Goal: Information Seeking & Learning: Learn about a topic

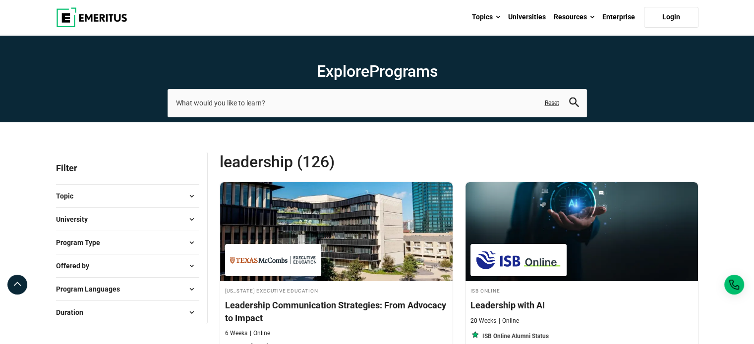
click at [193, 244] on span at bounding box center [191, 242] width 15 height 15
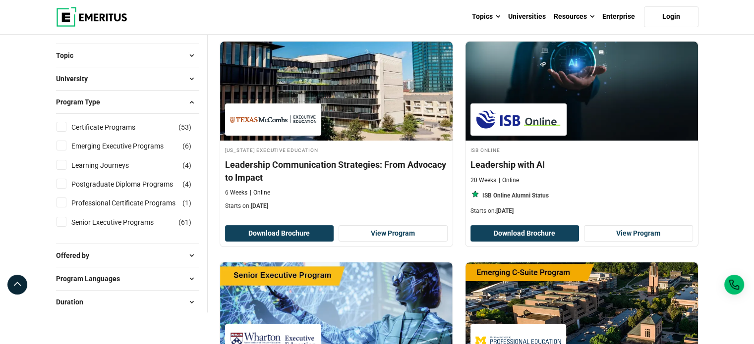
scroll to position [152, 0]
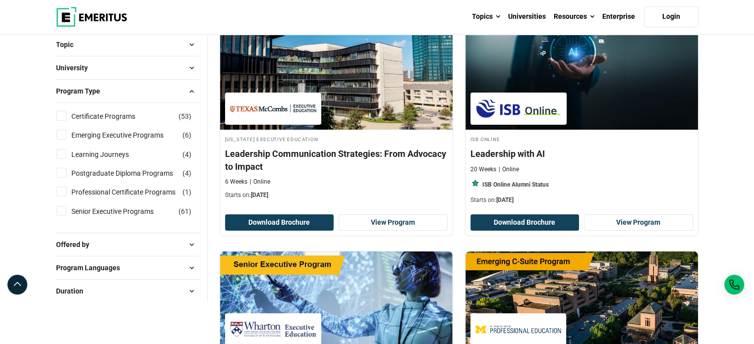
click at [63, 171] on input "Postgraduate Diploma Programs ( 4 )" at bounding box center [61, 173] width 10 height 10
checkbox input "true"
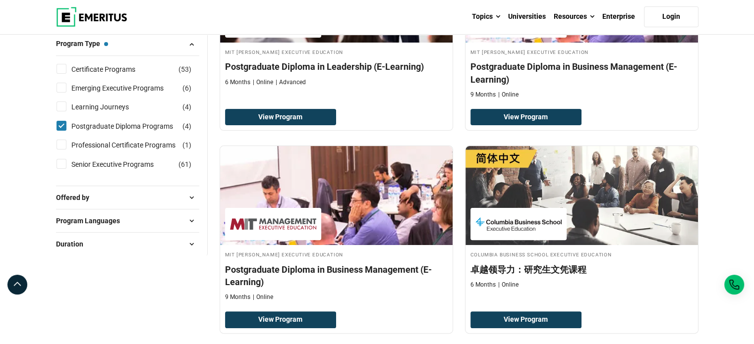
click at [191, 195] on span at bounding box center [191, 197] width 15 height 15
click at [189, 260] on span at bounding box center [191, 267] width 15 height 15
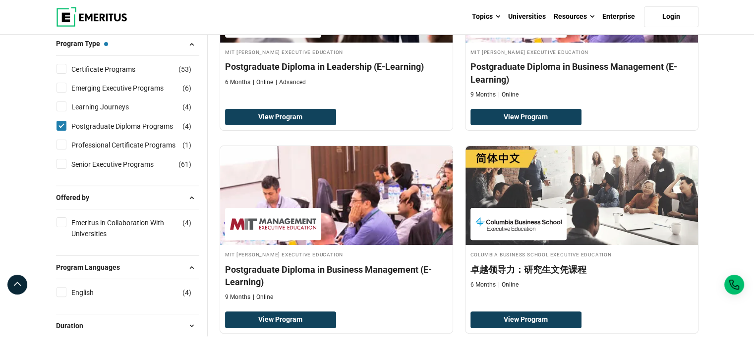
scroll to position [279, 0]
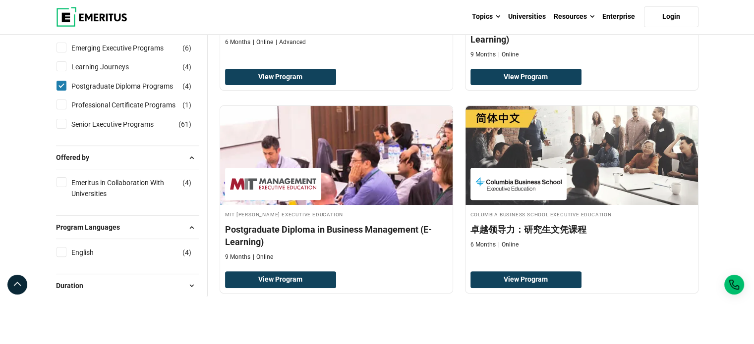
click at [191, 289] on span at bounding box center [191, 286] width 15 height 15
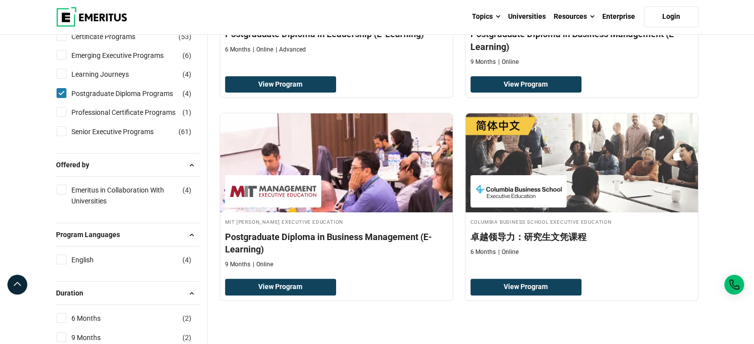
scroll to position [256, 0]
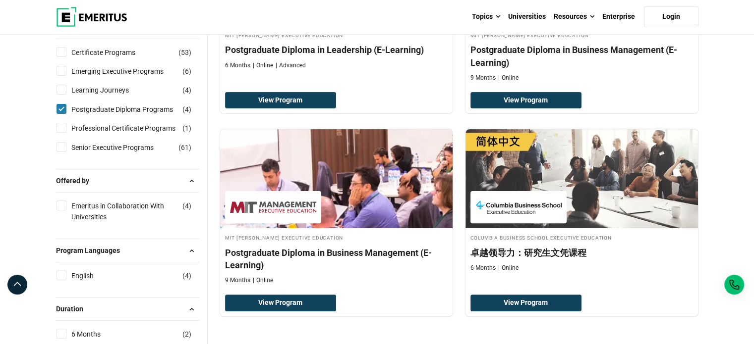
click at [58, 202] on input "Emeritus in Collaboration With Universities ( 4 )" at bounding box center [61, 206] width 10 height 10
checkbox input "true"
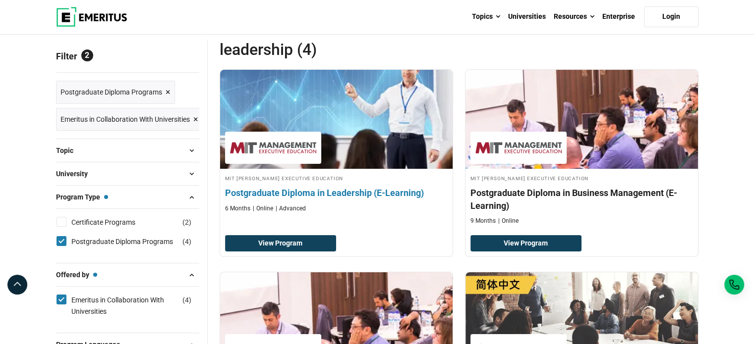
scroll to position [93, 0]
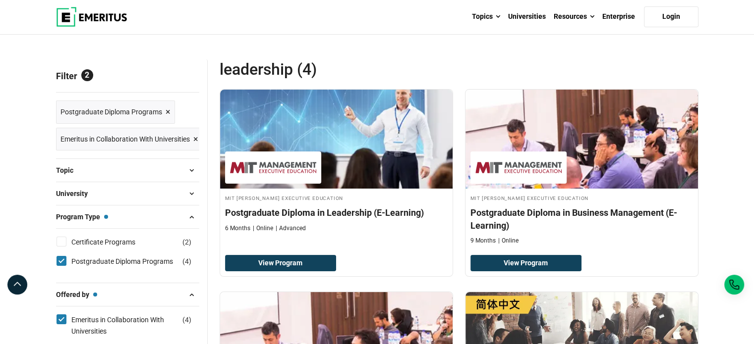
click at [83, 194] on span "University" at bounding box center [76, 193] width 40 height 11
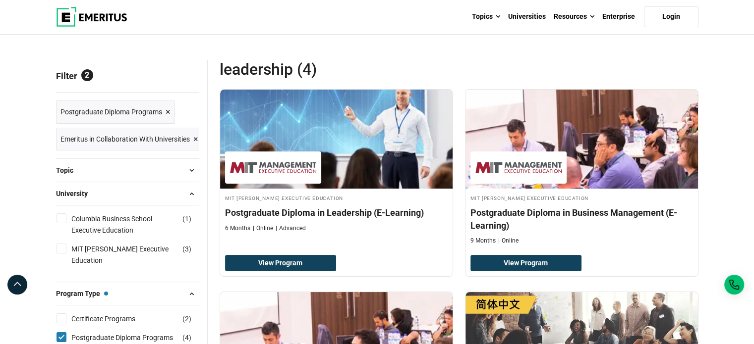
click at [63, 248] on input "MIT Sloan Executive Education ( 3 )" at bounding box center [61, 249] width 10 height 10
checkbox input "true"
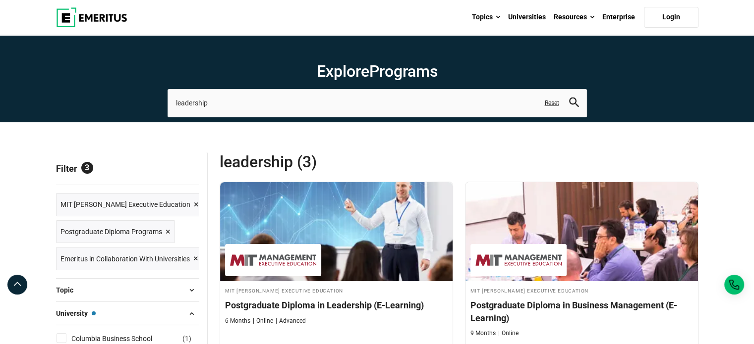
click at [113, 17] on img at bounding box center [91, 17] width 71 height 20
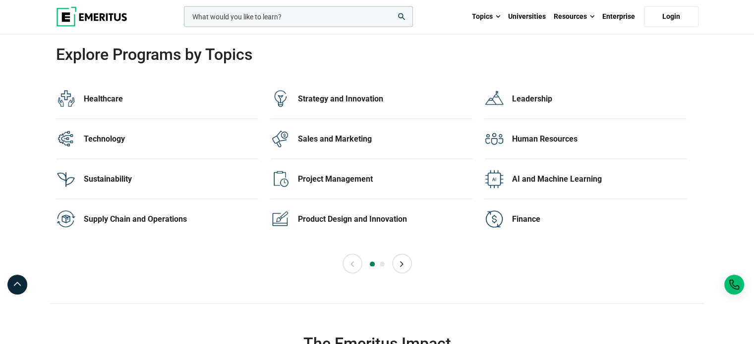
scroll to position [2010, 0]
click at [524, 174] on div "AI and Machine Learning" at bounding box center [599, 179] width 174 height 11
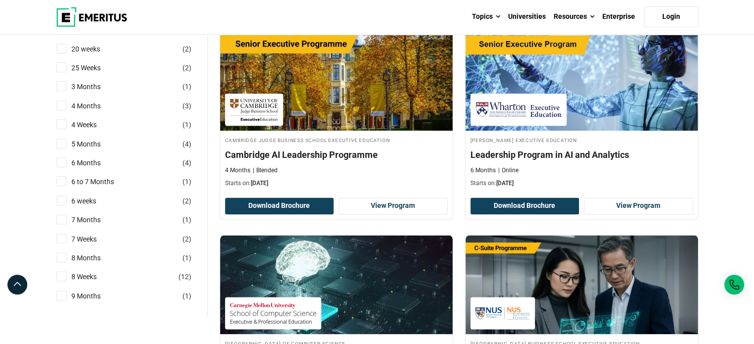
scroll to position [1233, 0]
